Goal: Contribute content

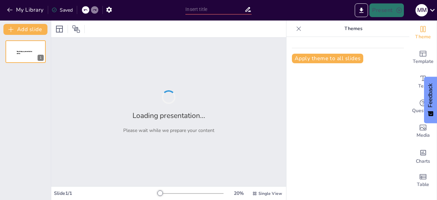
type input "ITIC: Presentación de Nuestros Servicios Clave"
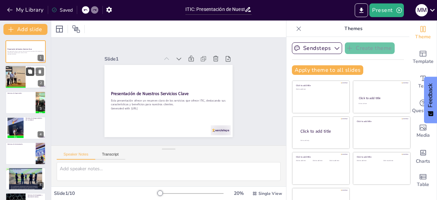
click at [29, 71] on icon at bounding box center [30, 72] width 4 height 4
type textarea "Lo ipsumd si ametconse ad elitseddoei temp inc utl etdolorema aliquaenim ad min…"
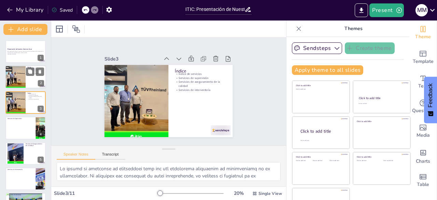
click at [19, 80] on div at bounding box center [15, 77] width 20 height 26
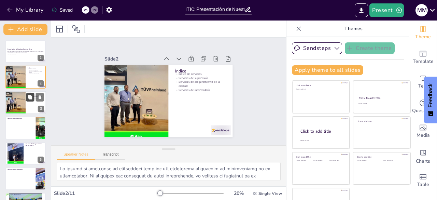
click at [30, 100] on button at bounding box center [30, 97] width 8 height 8
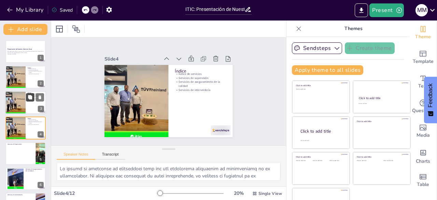
scroll to position [10, 0]
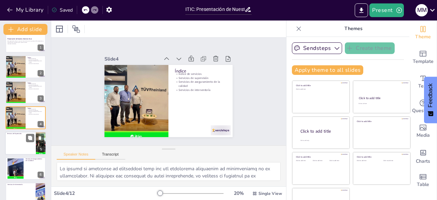
click at [25, 139] on div at bounding box center [25, 142] width 41 height 23
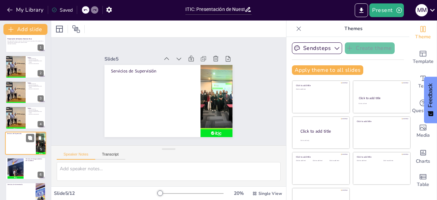
scroll to position [36, 0]
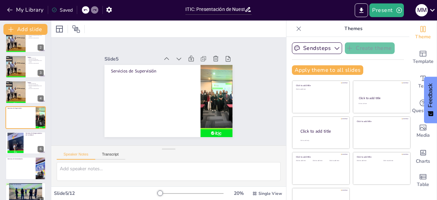
click at [84, 9] on icon at bounding box center [85, 10] width 4 height 4
type textarea "Lo ipsumd si ametconse ad elitseddoei temp inc utl etdolorema aliquaenim ad min…"
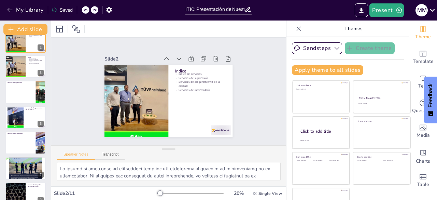
click at [84, 9] on icon at bounding box center [85, 10] width 4 height 4
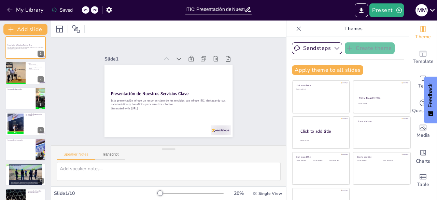
scroll to position [0, 0]
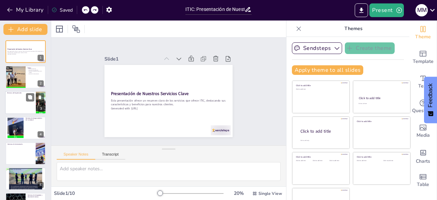
click at [8, 105] on div at bounding box center [25, 102] width 41 height 23
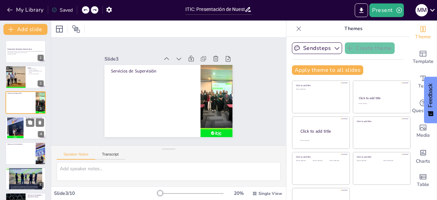
click at [18, 126] on div at bounding box center [15, 127] width 17 height 21
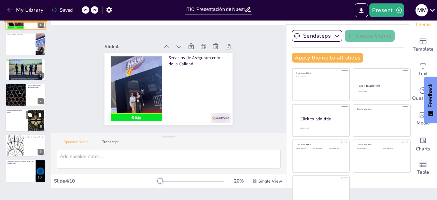
scroll to position [19, 0]
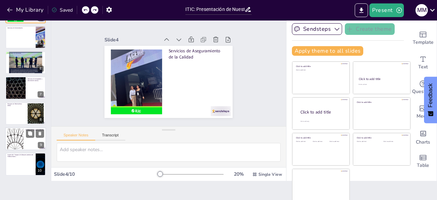
click at [14, 141] on div at bounding box center [15, 138] width 37 height 21
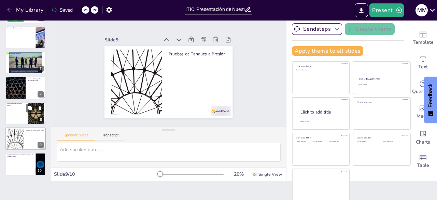
click at [14, 114] on div at bounding box center [25, 113] width 41 height 23
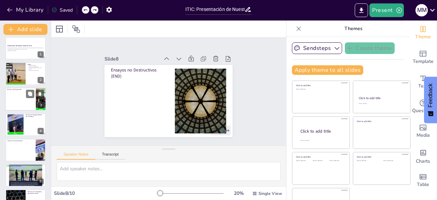
scroll to position [0, 0]
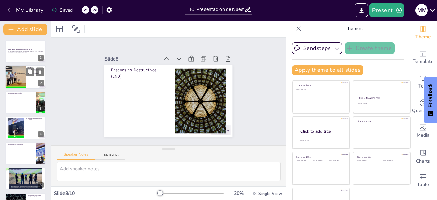
click at [24, 86] on div at bounding box center [15, 77] width 20 height 26
type textarea "Lo ipsumd si ametconse ad elitseddoei temp inc utl etdolorema aliquaenim ad min…"
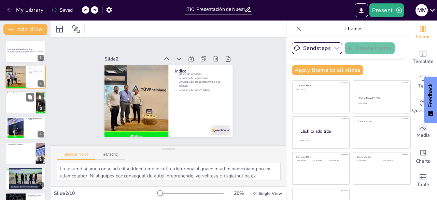
click at [21, 107] on div at bounding box center [25, 102] width 41 height 23
